Goal: Task Accomplishment & Management: Manage account settings

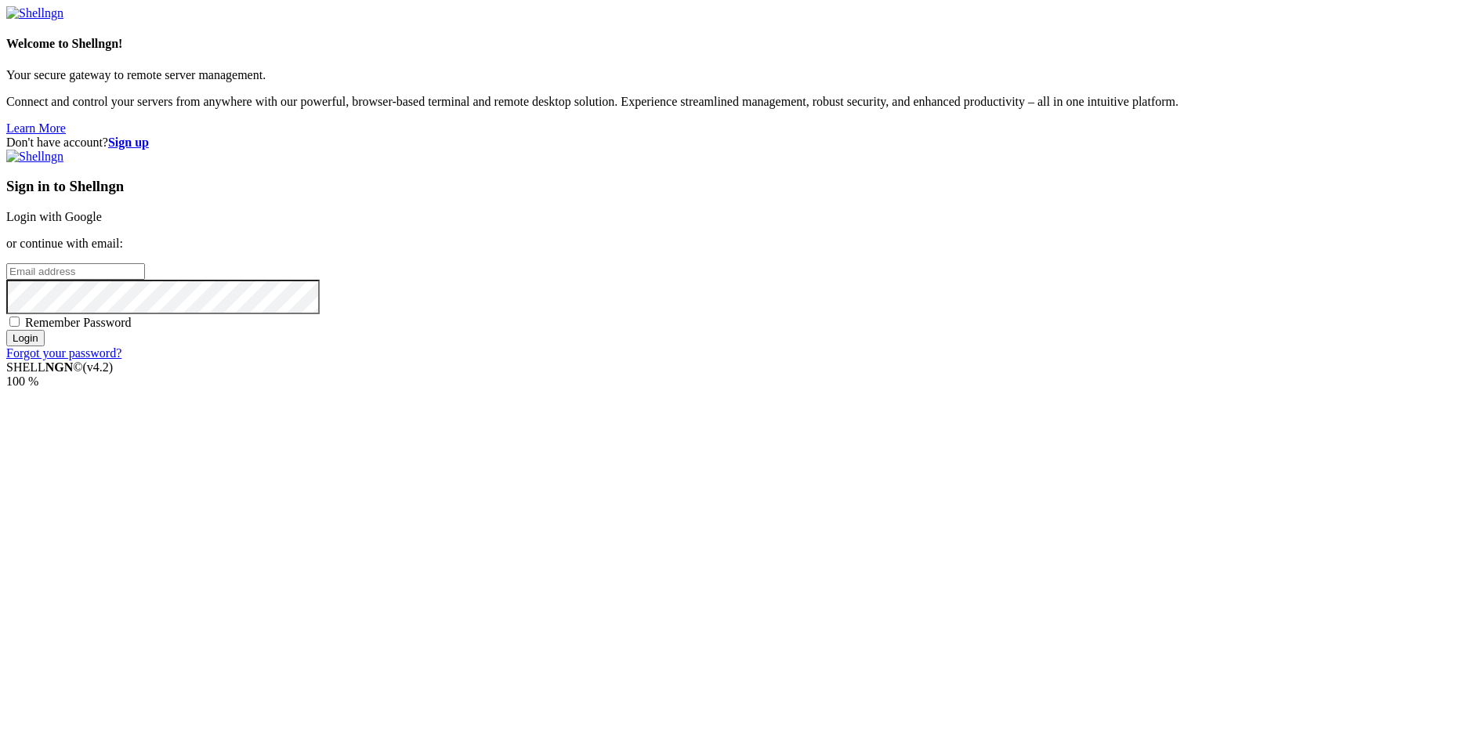
type input "[EMAIL_ADDRESS][DOMAIN_NAME]"
click at [132, 329] on span "Remember Password" at bounding box center [78, 322] width 107 height 13
click at [20, 327] on input "Remember Password" at bounding box center [14, 322] width 10 height 10
checkbox input "true"
click at [45, 346] on input "Login" at bounding box center [25, 338] width 38 height 16
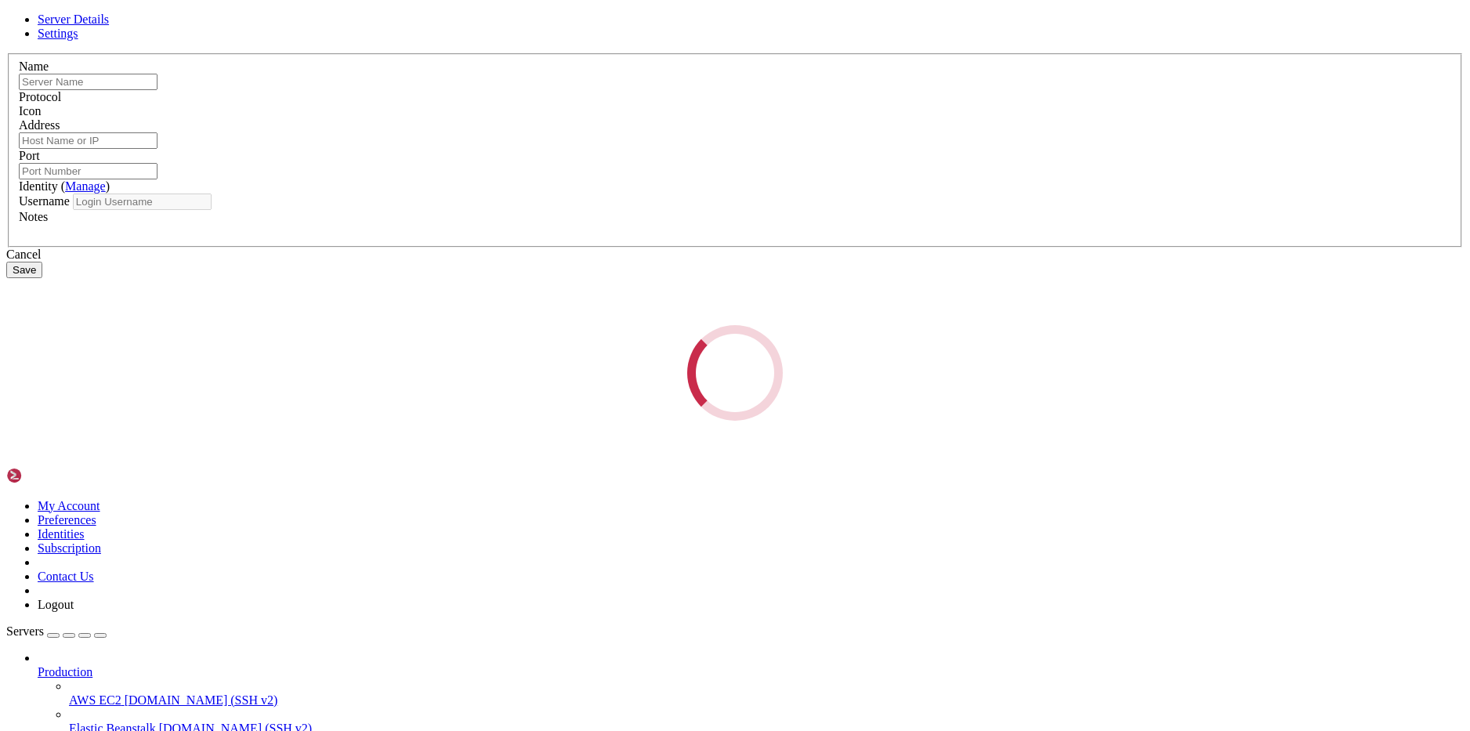
type input "miran"
type input "[TECHNICAL_ID]"
type input "22"
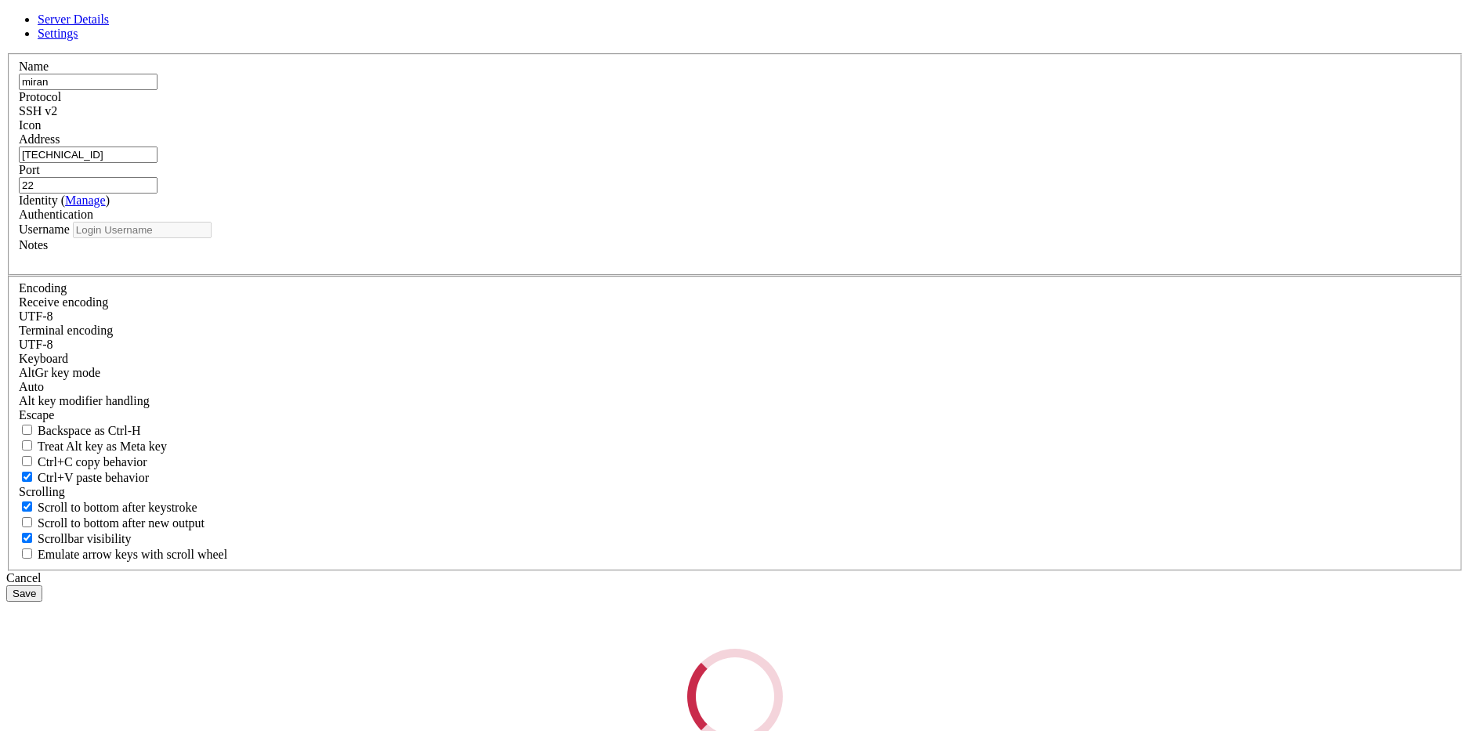
type input "root"
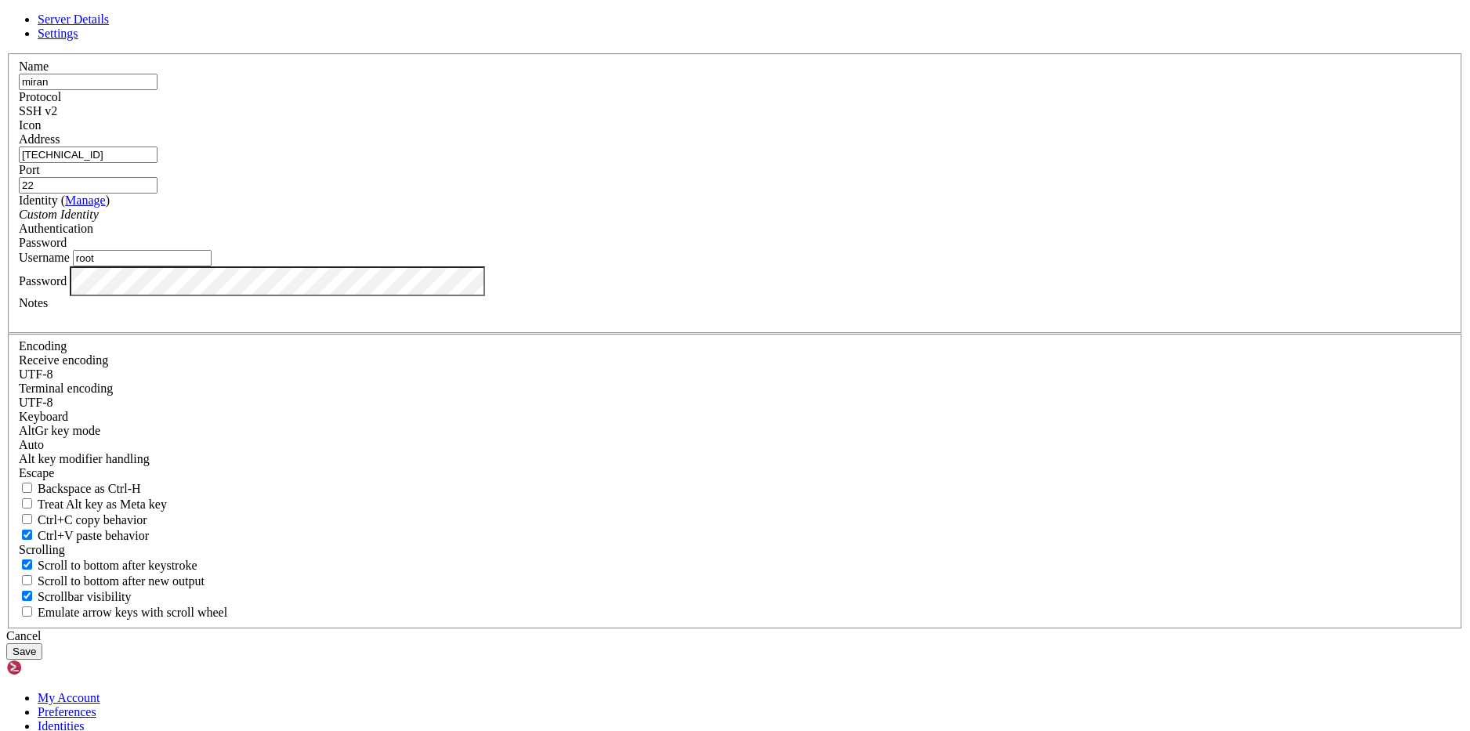
click at [158, 163] on input "[TECHNICAL_ID]" at bounding box center [88, 155] width 139 height 16
paste input "[TECHNICAL_ID]"
type input "[TECHNICAL_ID]"
click at [789, 250] on div "Password" at bounding box center [735, 243] width 1433 height 14
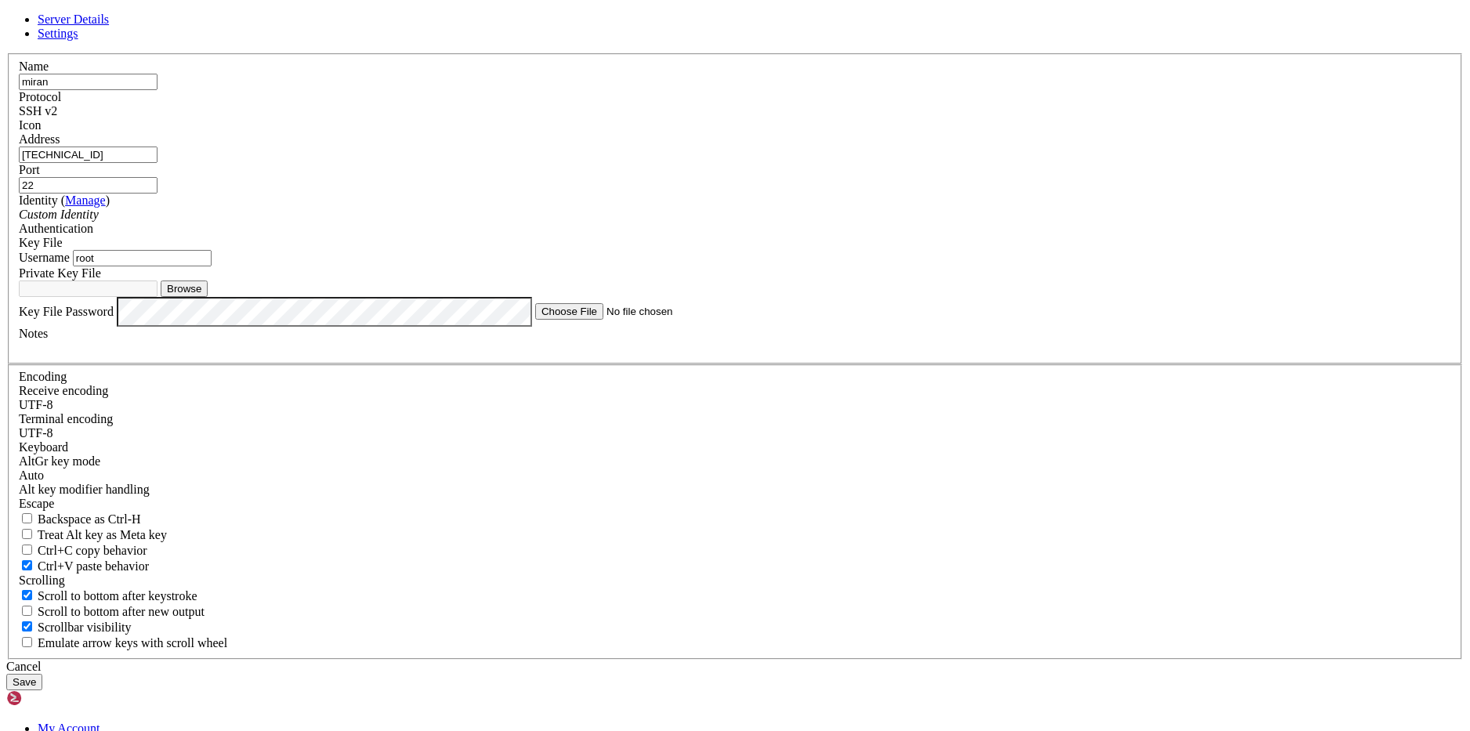
click at [208, 297] on button "Browse" at bounding box center [184, 289] width 47 height 16
type input "fiannly.ppk"
click at [212, 266] on input "root" at bounding box center [142, 258] width 139 height 16
type input "ubuntu"
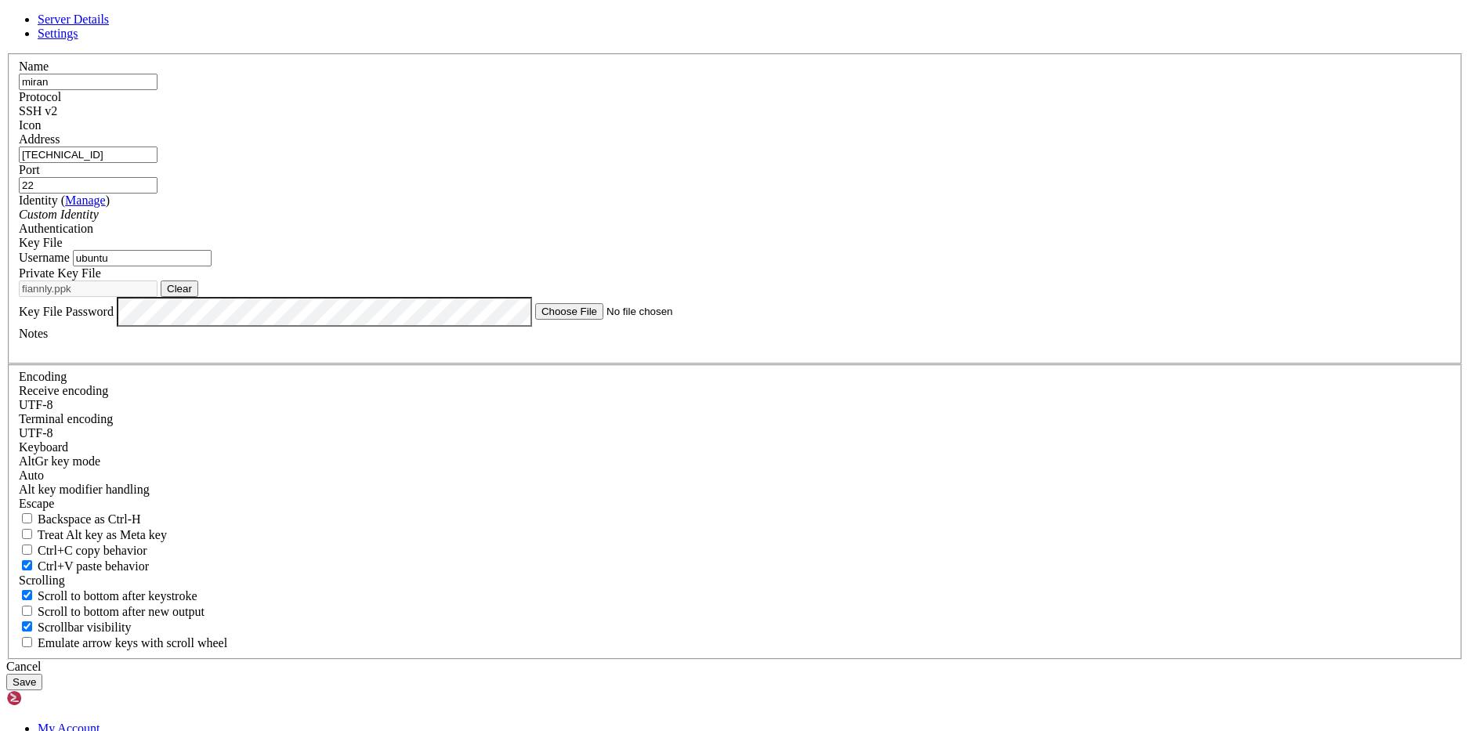
click at [42, 674] on button "Save" at bounding box center [24, 682] width 36 height 16
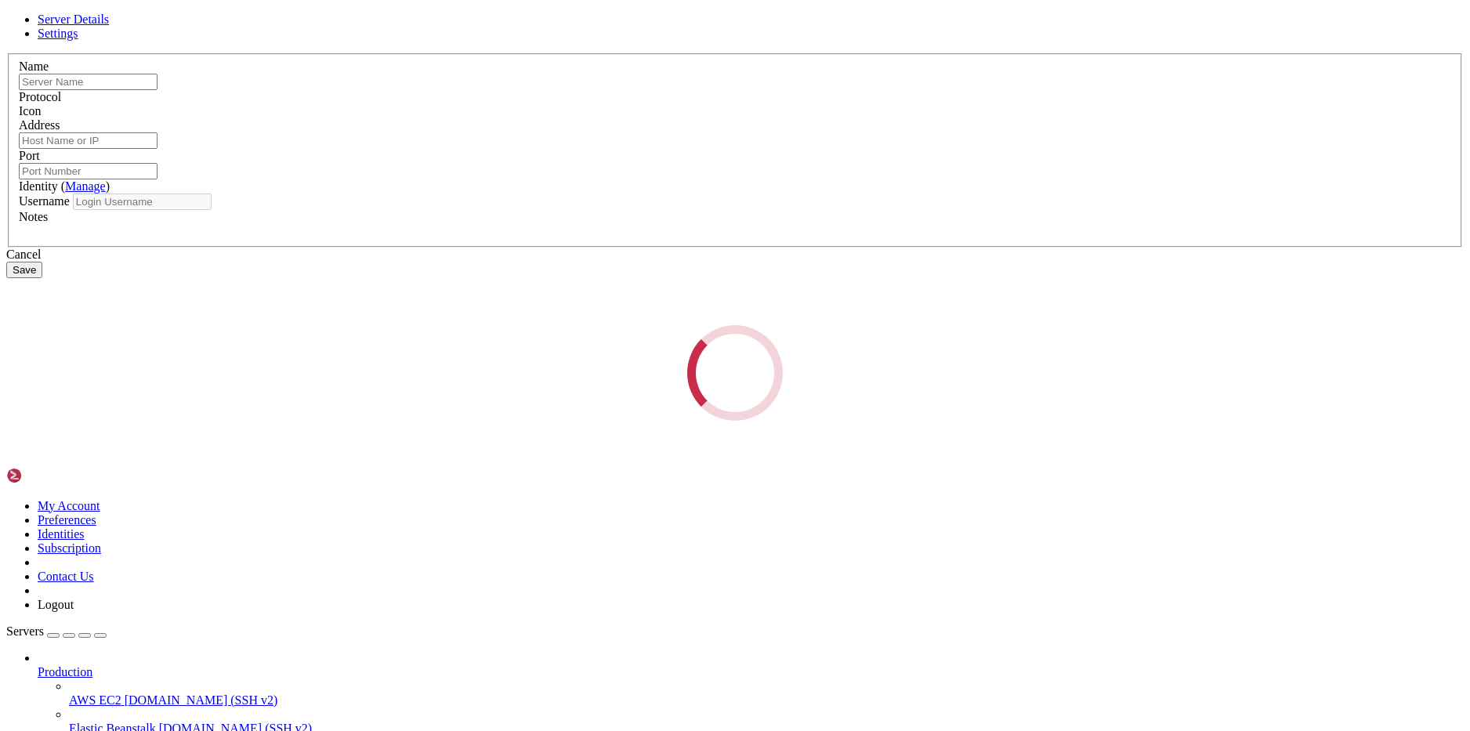
type input "miran"
type input "[TECHNICAL_ID]"
type input "22"
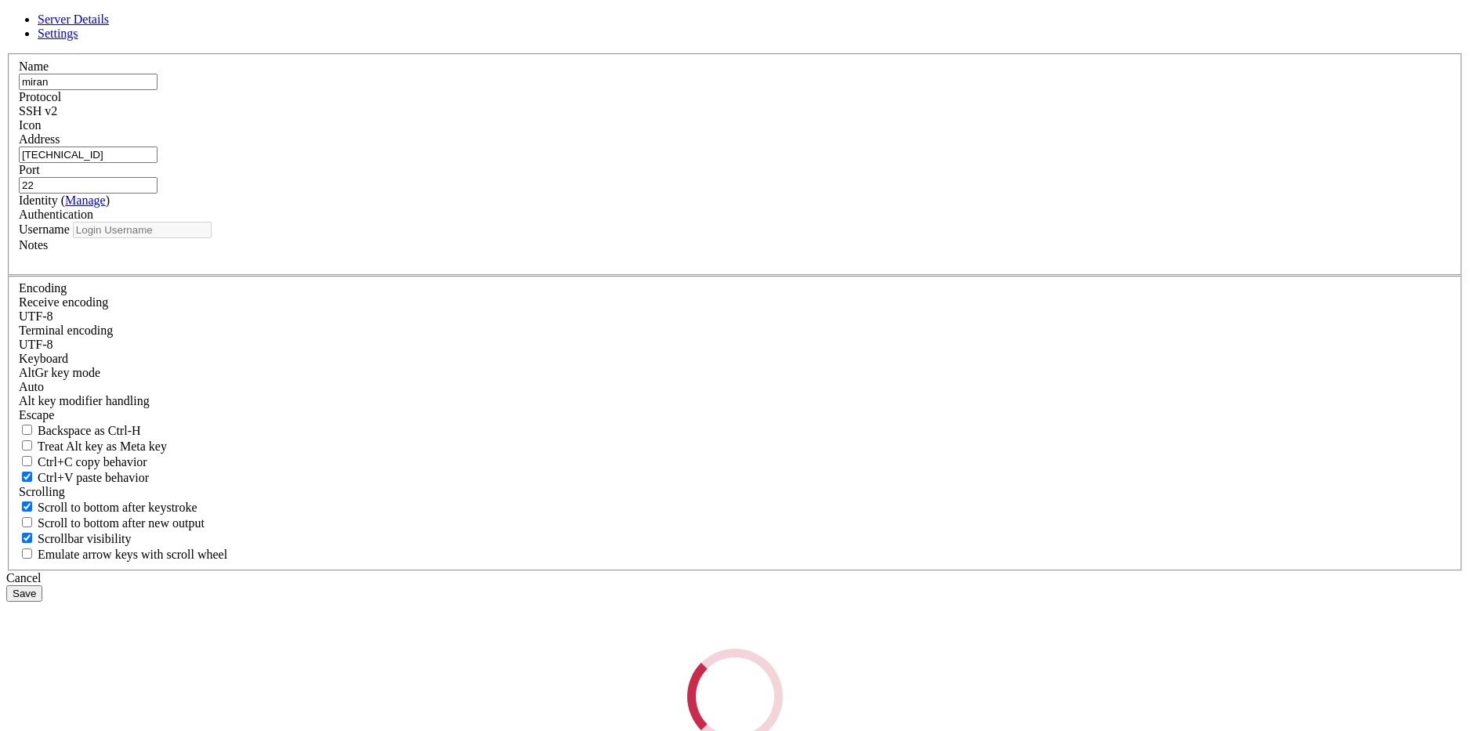
type input "ubuntu"
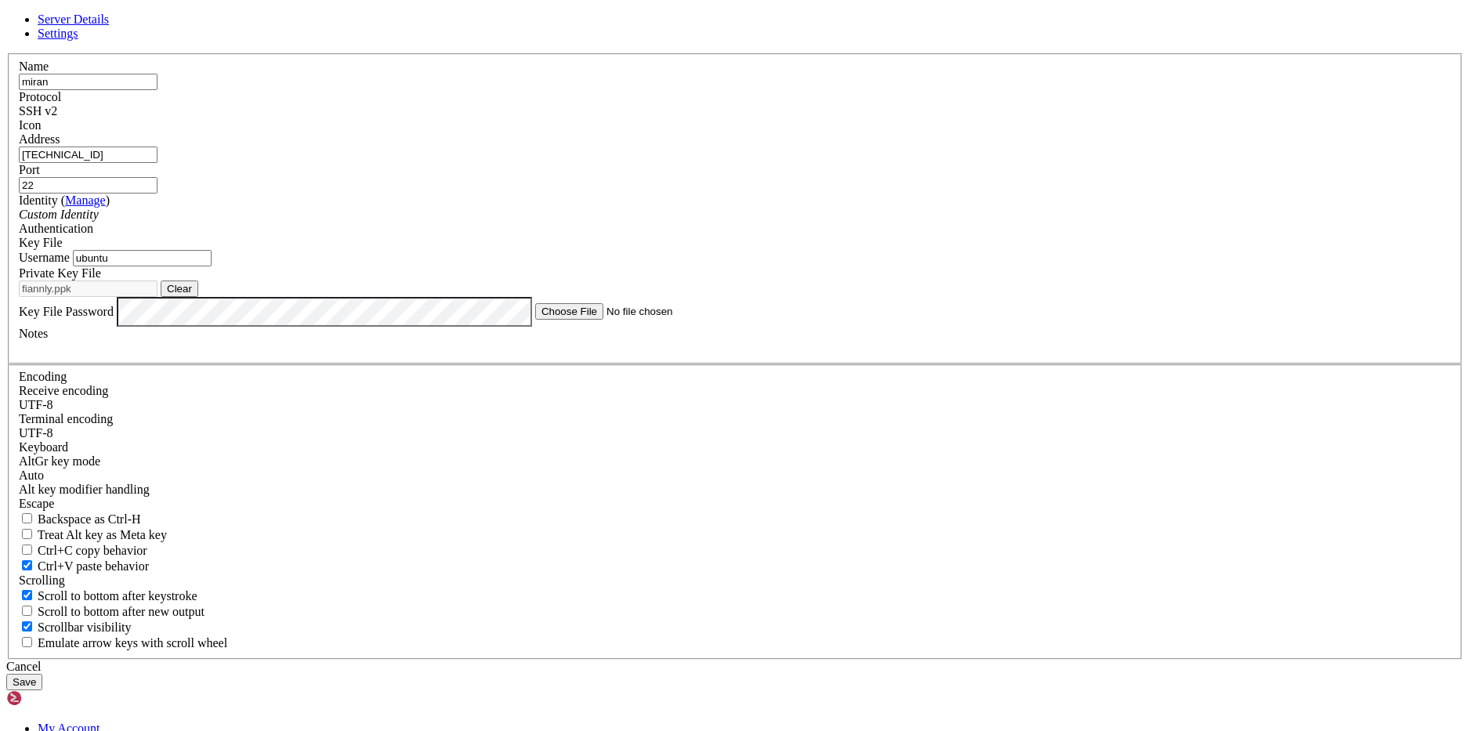
click at [639, 222] on div "Custom Identity" at bounding box center [735, 215] width 1433 height 14
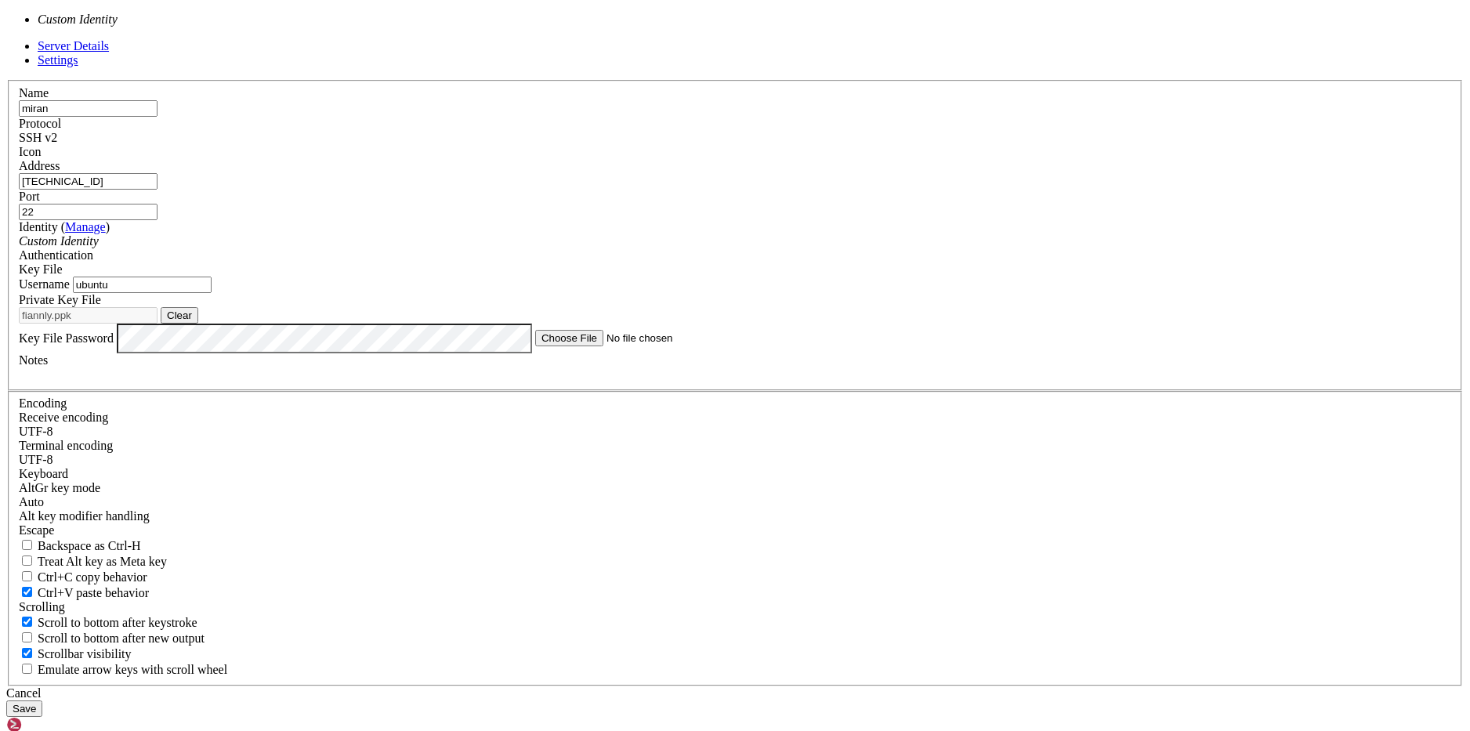
click at [158, 190] on input "[TECHNICAL_ID]" at bounding box center [88, 181] width 139 height 16
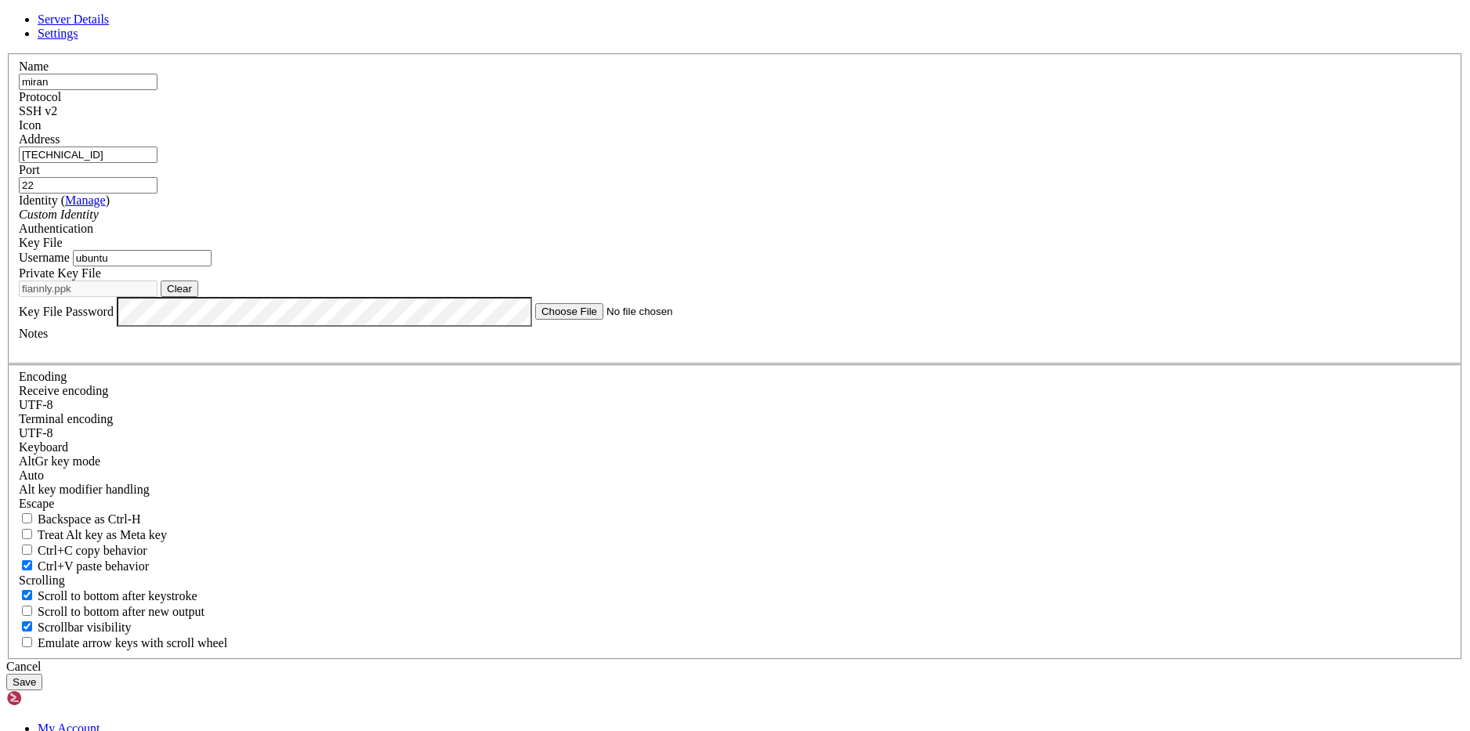
paste input "[TECHNICAL_ID]"
type input "[TECHNICAL_ID]"
click at [860, 250] on div "Key File" at bounding box center [735, 243] width 1433 height 14
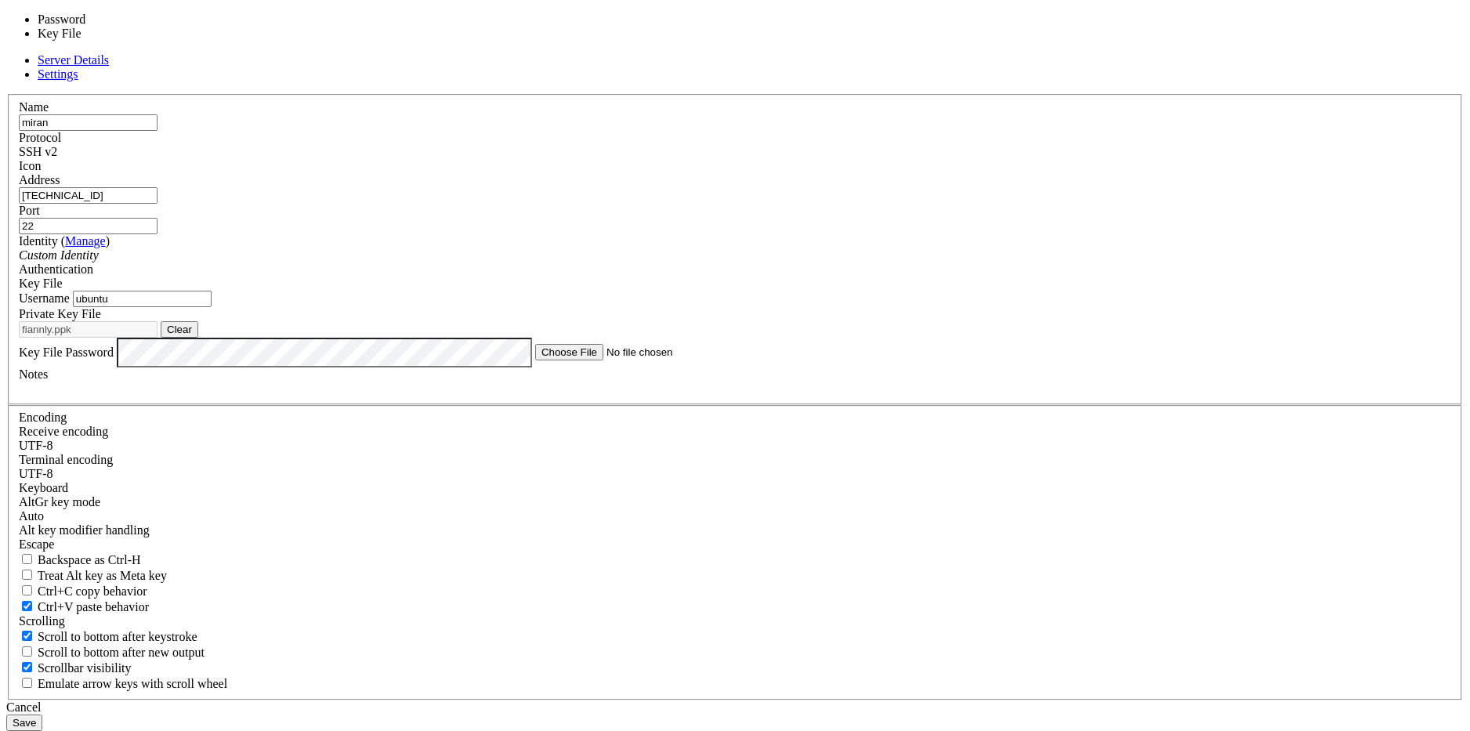
click at [198, 338] on button "Clear" at bounding box center [180, 329] width 38 height 16
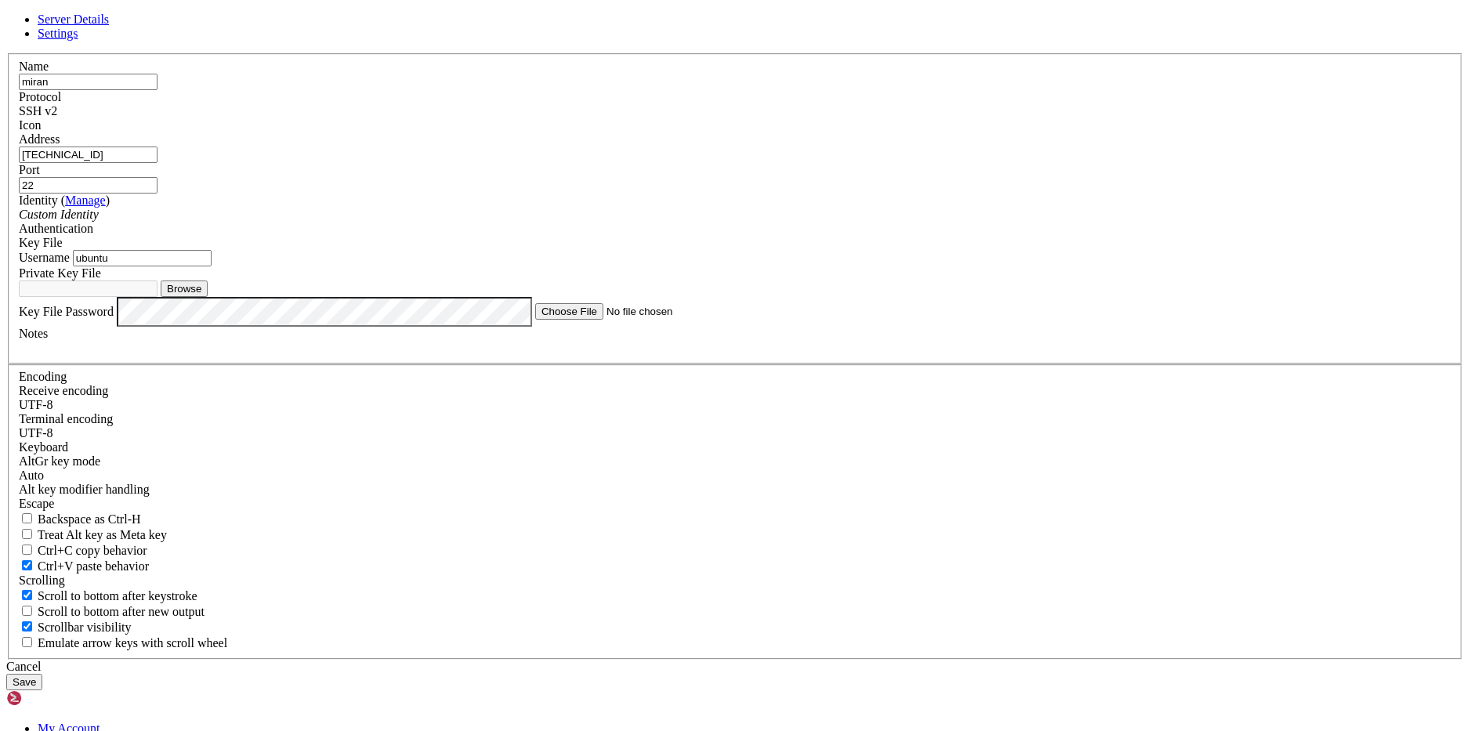
click at [944, 297] on div "Private Key File Browse" at bounding box center [735, 281] width 1433 height 31
click at [208, 297] on button "Browse" at bounding box center [184, 289] width 47 height 16
type input "finnaly.ppk"
click at [42, 674] on button "Save" at bounding box center [24, 682] width 36 height 16
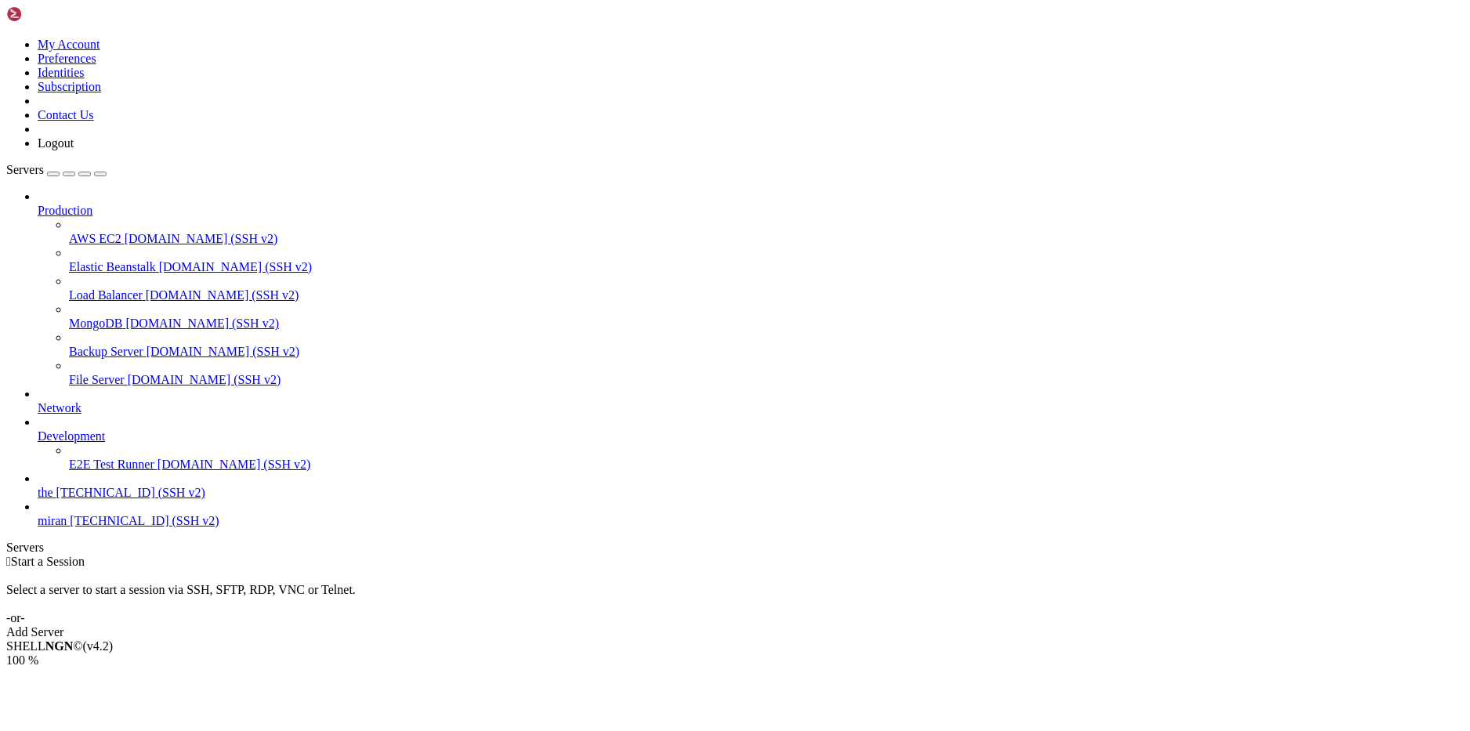
click at [67, 527] on span "miran" at bounding box center [52, 520] width 29 height 13
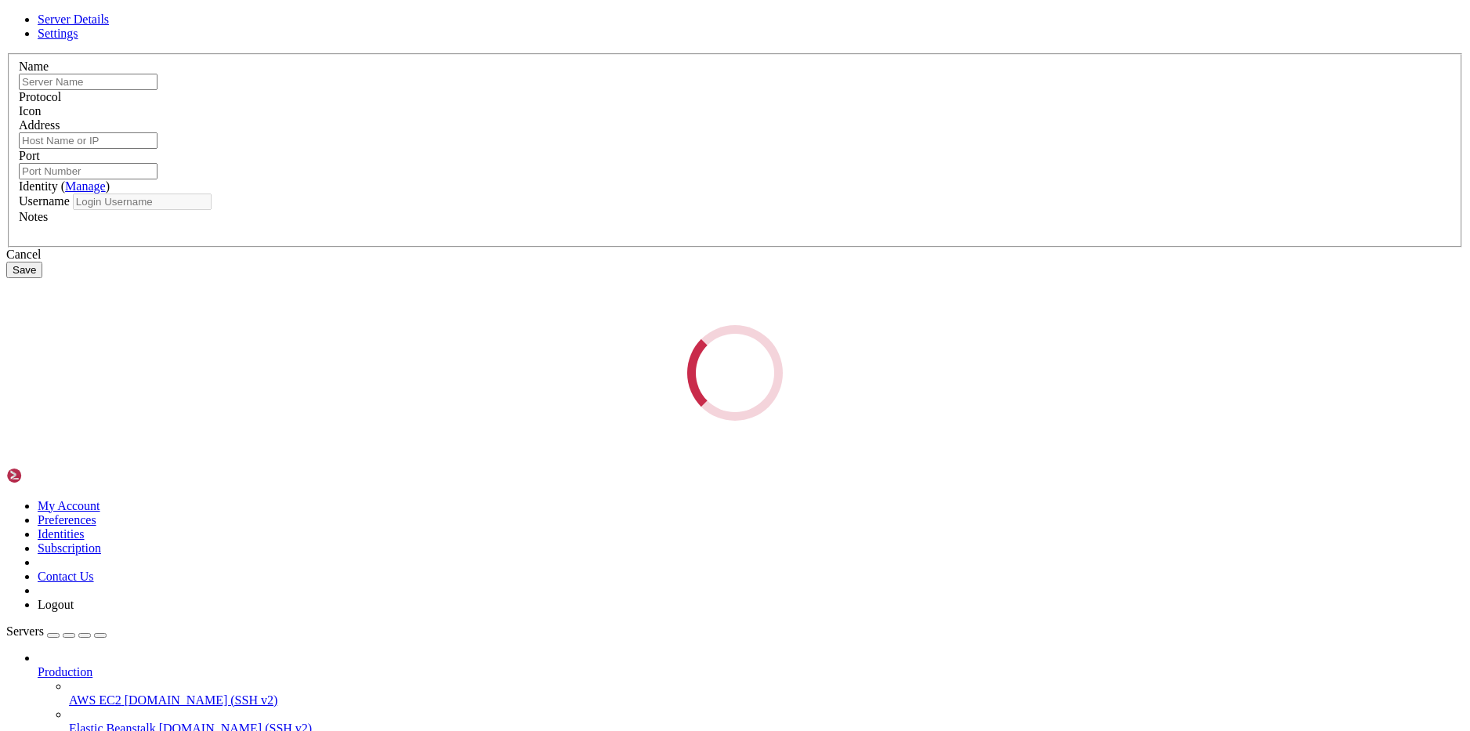
type input "miran"
type input "[TECHNICAL_ID]"
type input "22"
type input "ubuntu"
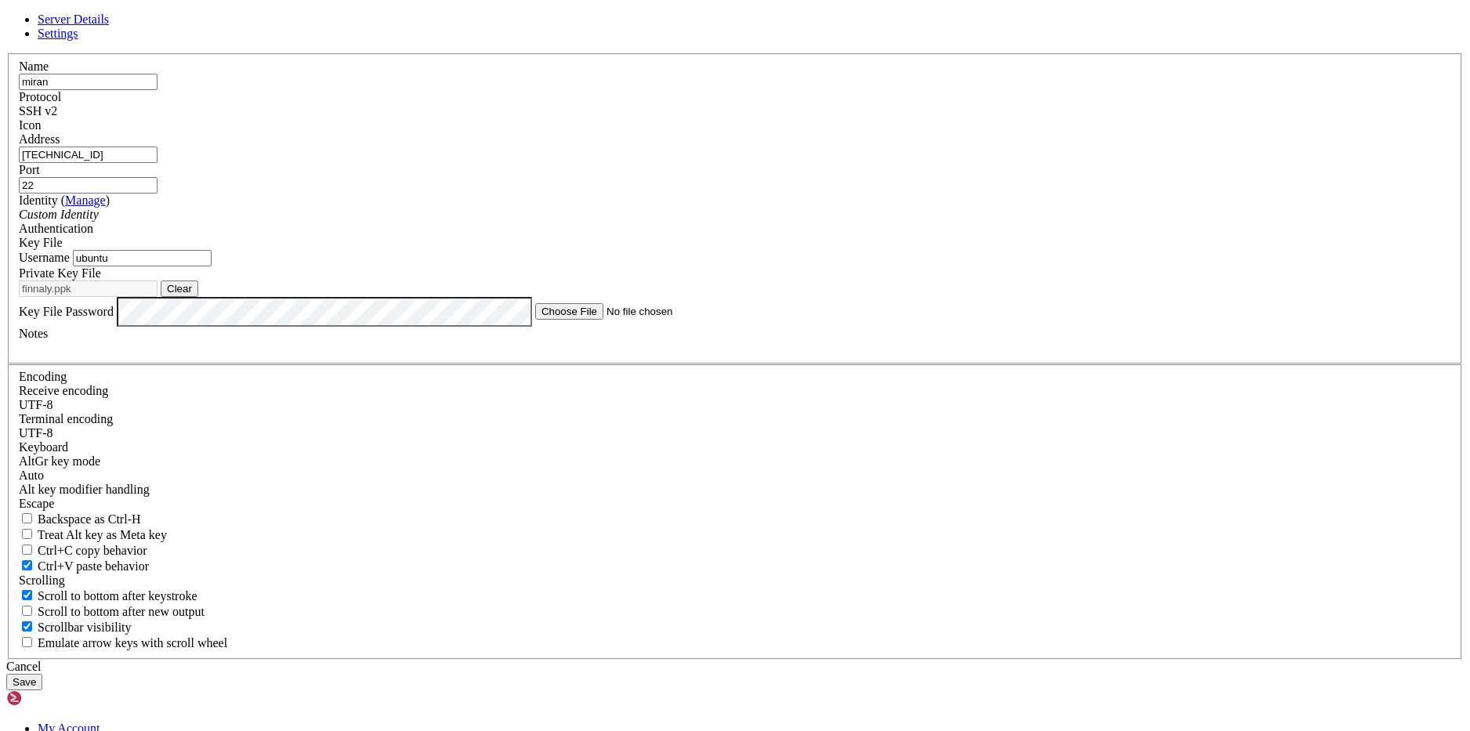
click at [158, 163] on input "[TECHNICAL_ID]" at bounding box center [88, 155] width 139 height 16
paste input "[TECHNICAL_ID]"
type input "[TECHNICAL_ID]"
click at [198, 297] on button "Clear" at bounding box center [180, 289] width 38 height 16
click at [208, 297] on button "Browse" at bounding box center [184, 289] width 47 height 16
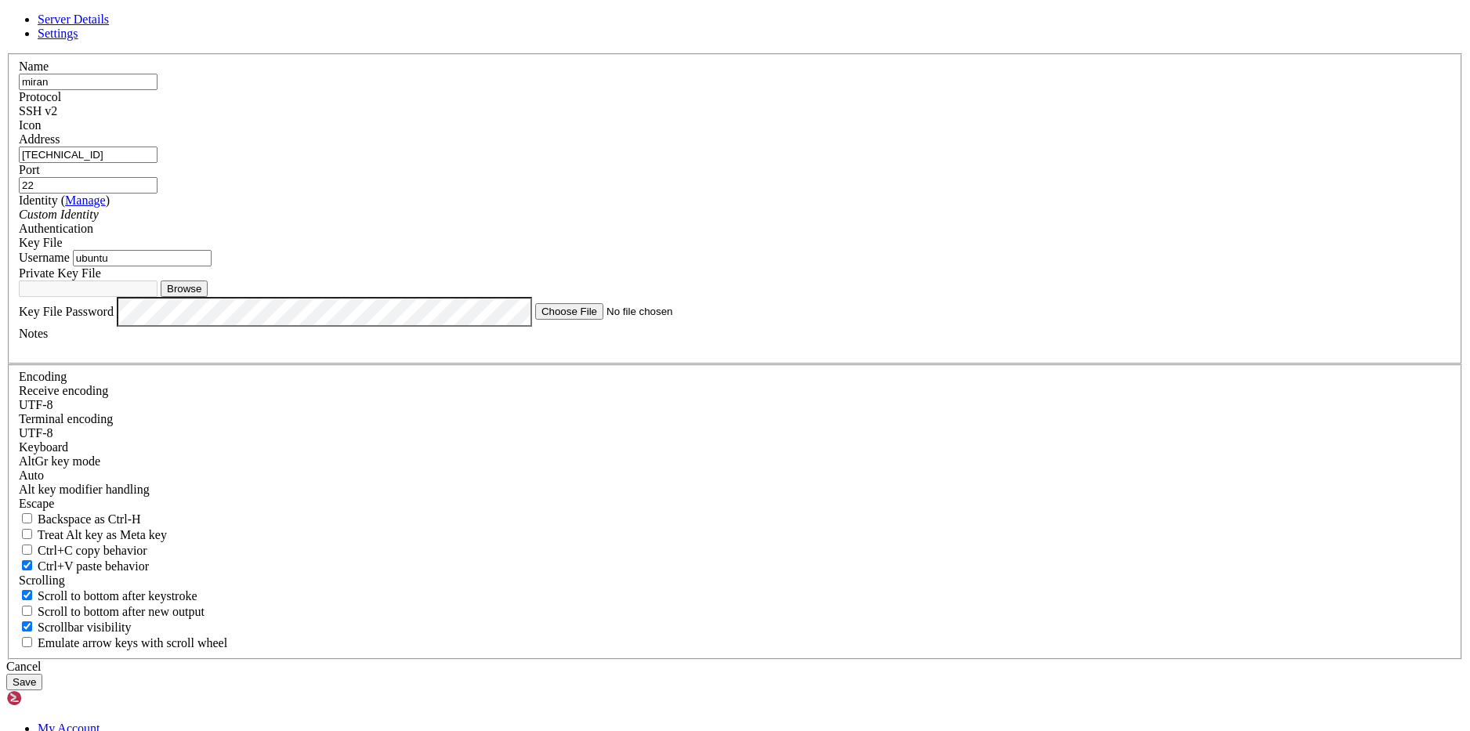
type input "end2.ppk"
click at [42, 674] on button "Save" at bounding box center [24, 682] width 36 height 16
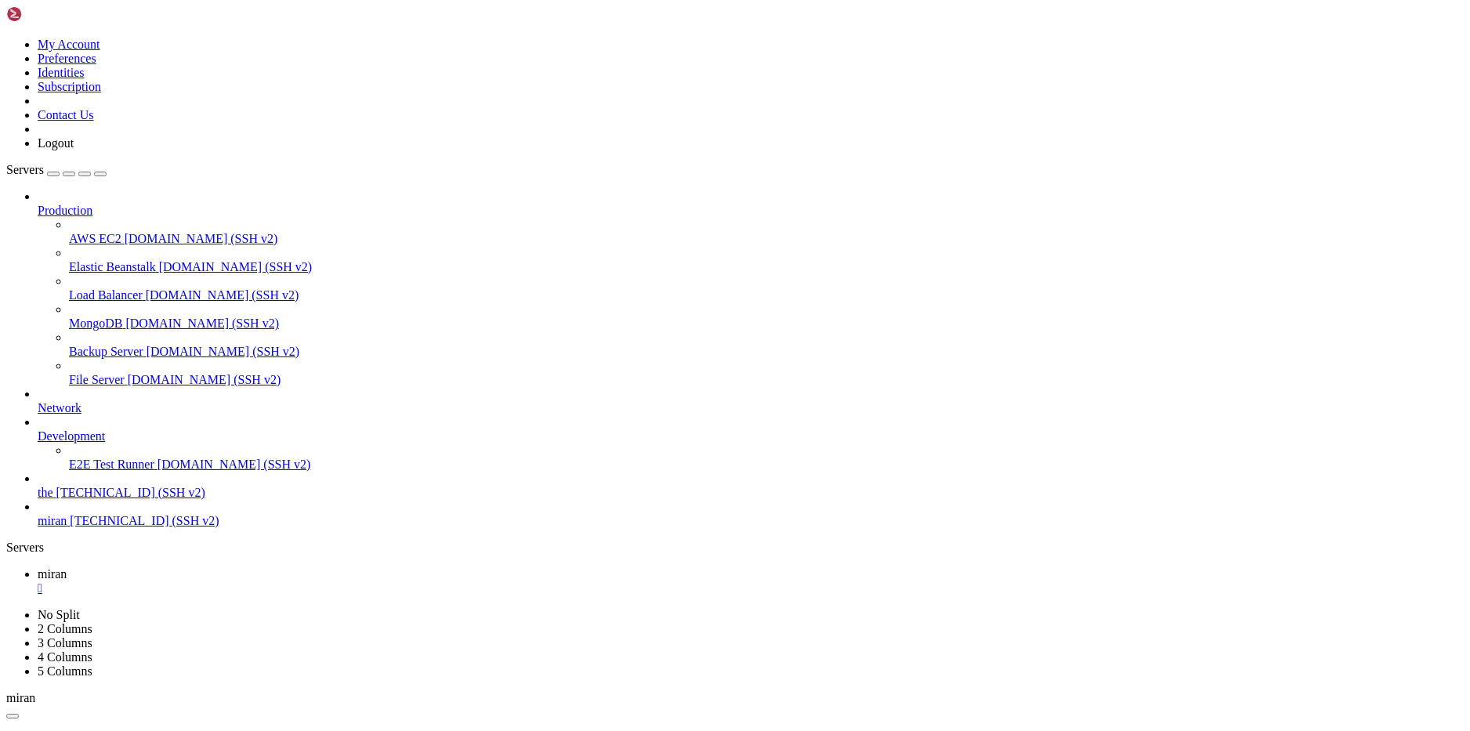
click at [266, 581] on div "" at bounding box center [751, 588] width 1426 height 14
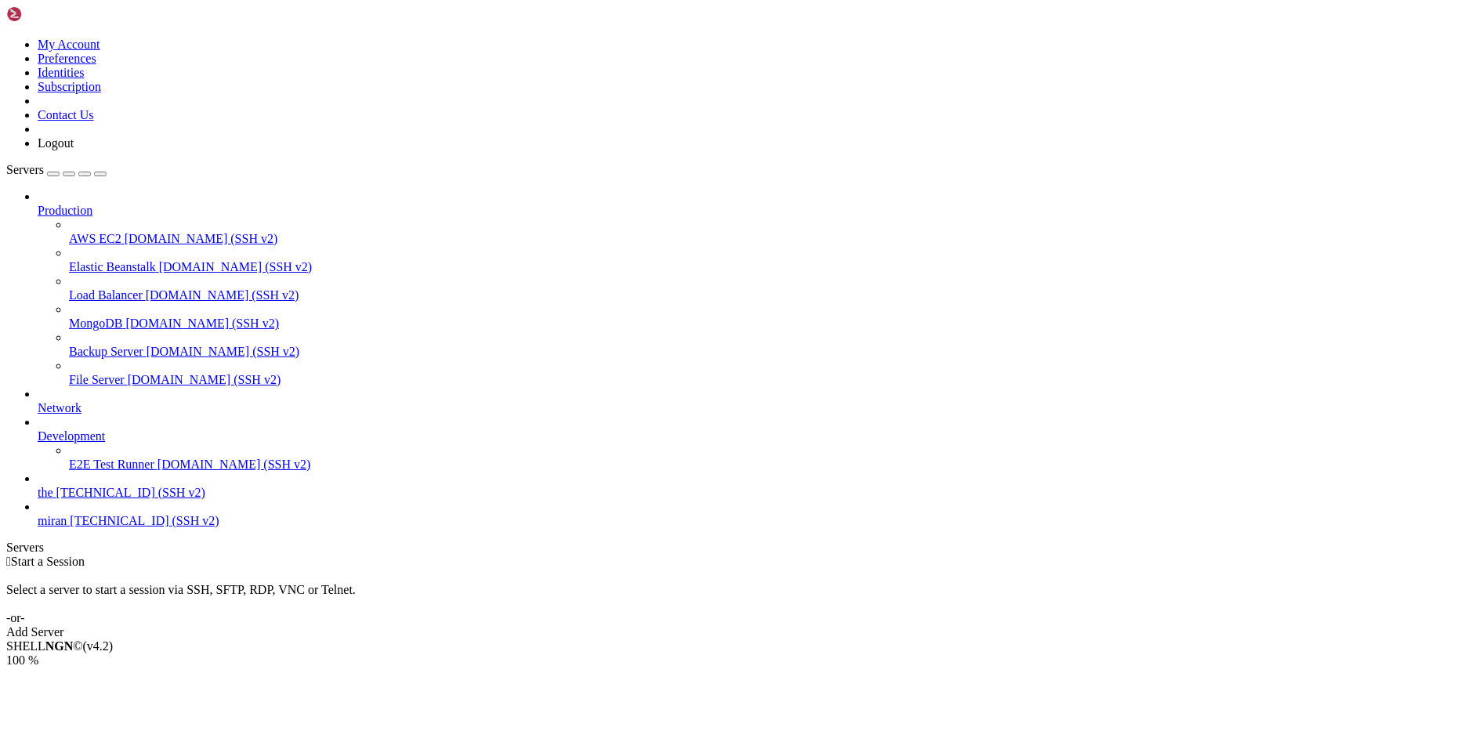
click at [136, 527] on span "[TECHNICAL_ID] (SSH v2)" at bounding box center [144, 520] width 149 height 13
